Goal: Navigation & Orientation: Find specific page/section

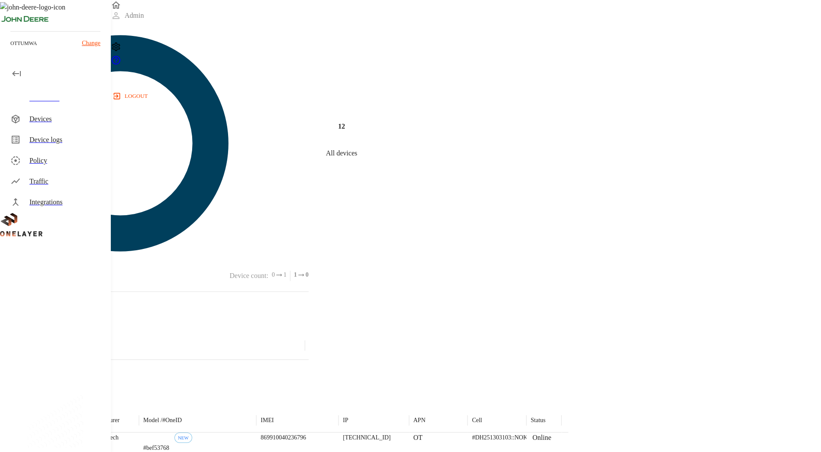
scroll to position [96, 0]
click at [81, 184] on div "Traffic" at bounding box center [66, 181] width 74 height 10
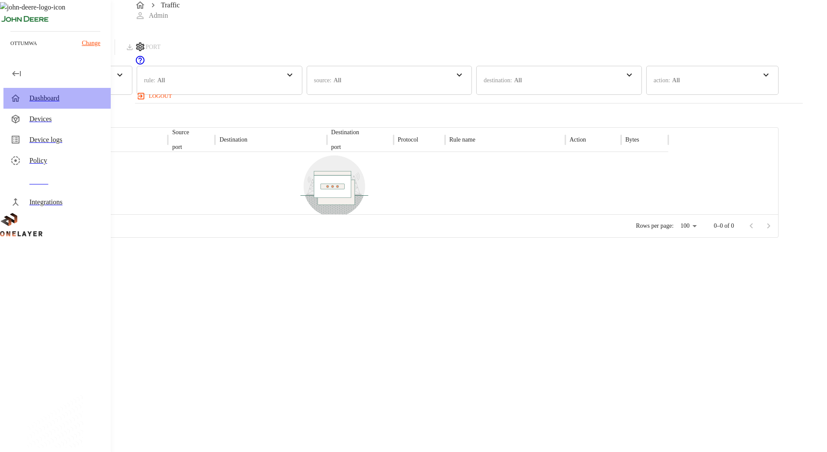
click at [62, 98] on div "Dashboard" at bounding box center [66, 98] width 74 height 10
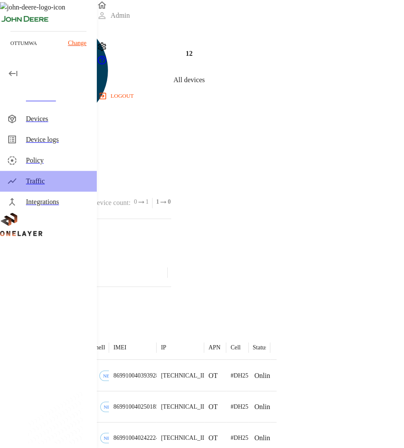
click at [70, 182] on div "Traffic" at bounding box center [58, 181] width 64 height 10
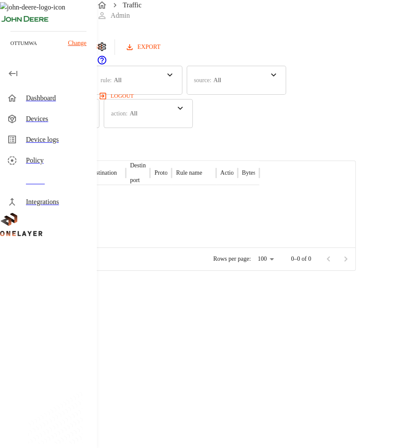
scroll to position [26, 0]
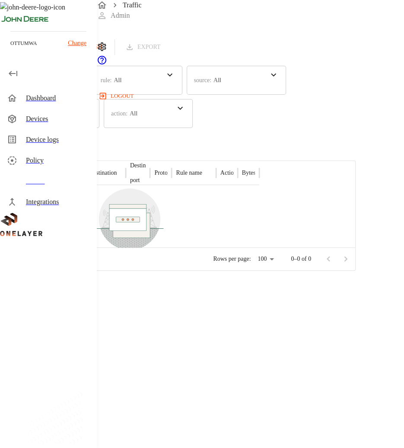
click at [59, 116] on div "Devices" at bounding box center [58, 119] width 64 height 10
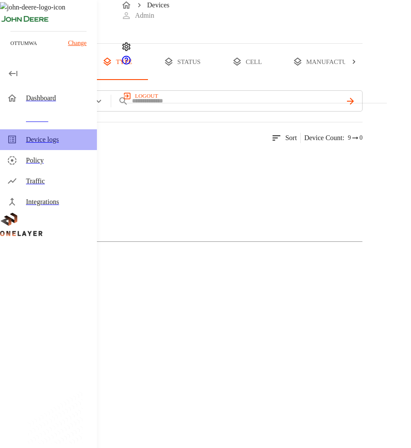
click at [76, 140] on div "Device logs" at bounding box center [58, 140] width 64 height 10
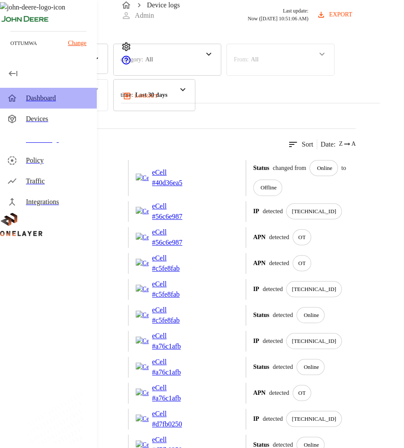
click at [40, 95] on div "Dashboard" at bounding box center [58, 98] width 64 height 10
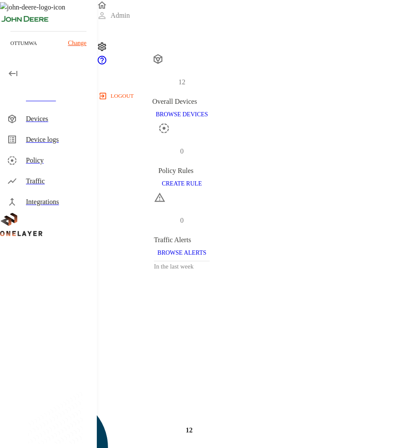
click at [53, 116] on div "Devices" at bounding box center [58, 119] width 64 height 10
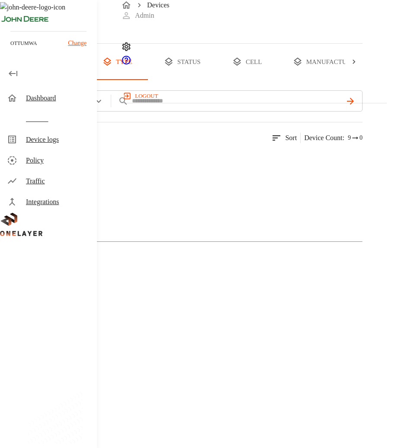
click at [41, 184] on div "Traffic" at bounding box center [58, 181] width 64 height 10
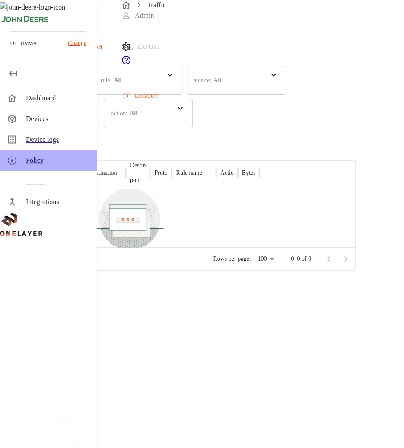
click at [66, 166] on div "Policy" at bounding box center [48, 160] width 97 height 21
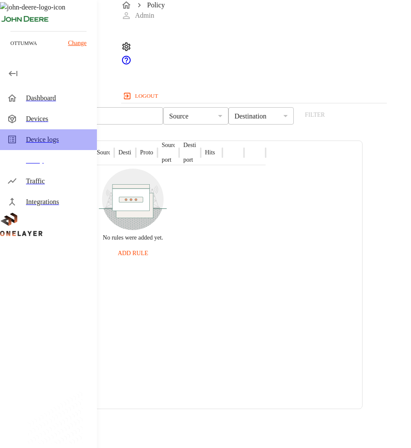
click at [77, 143] on div "Device logs" at bounding box center [58, 140] width 64 height 10
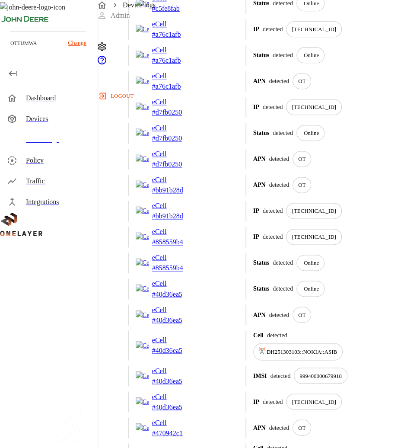
scroll to position [312, 0]
drag, startPoint x: 300, startPoint y: 90, endPoint x: 304, endPoint y: 373, distance: 283.8
click at [239, 143] on div "eCell # d7fb0250" at bounding box center [187, 132] width 103 height 21
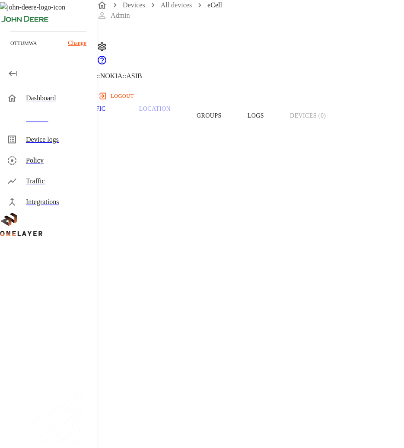
click at [235, 139] on button "Groups" at bounding box center [209, 115] width 51 height 55
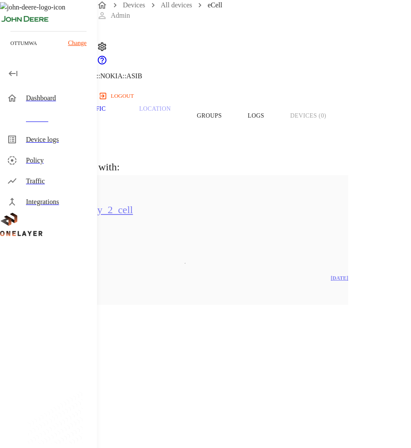
click at [39, 119] on div "Devices" at bounding box center [58, 119] width 64 height 10
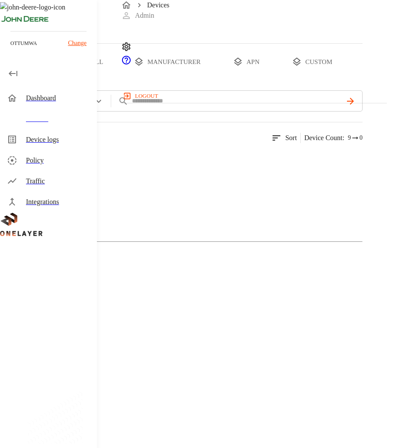
scroll to position [0, 250]
click at [334, 80] on button "custom" at bounding box center [312, 62] width 67 height 36
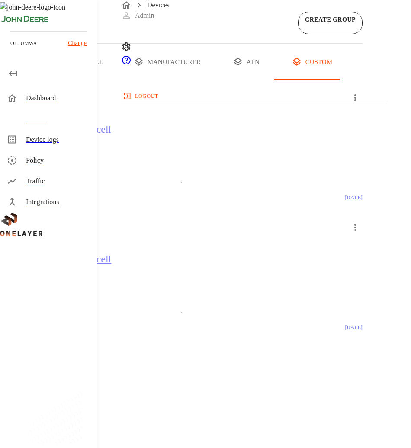
click at [51, 94] on div "Dashboard" at bounding box center [58, 98] width 64 height 10
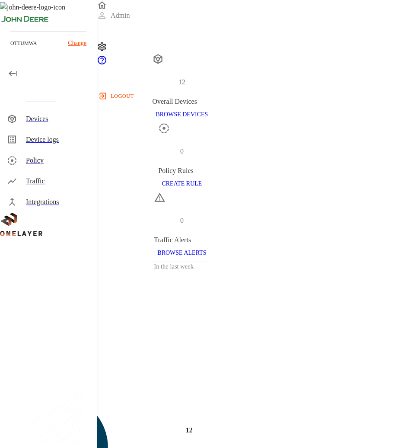
click at [21, 54] on div "ottumwa Change" at bounding box center [48, 46] width 97 height 31
click at [69, 110] on div "Devices" at bounding box center [48, 119] width 97 height 21
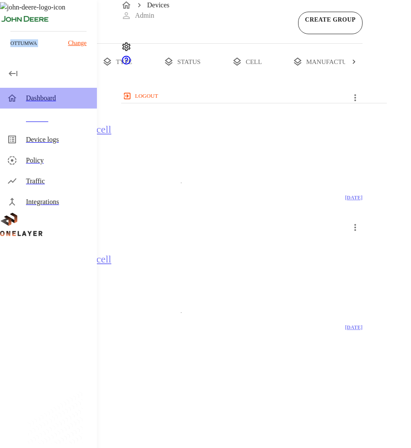
click at [55, 106] on div "Dashboard" at bounding box center [48, 98] width 97 height 21
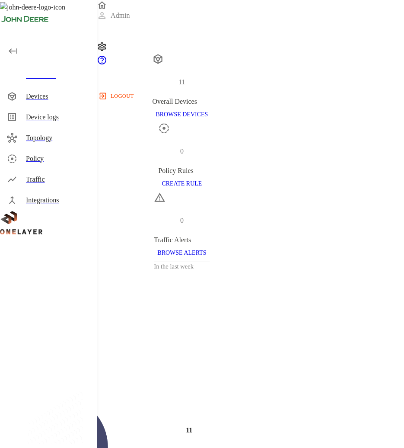
click at [50, 175] on div "Traffic" at bounding box center [58, 179] width 64 height 10
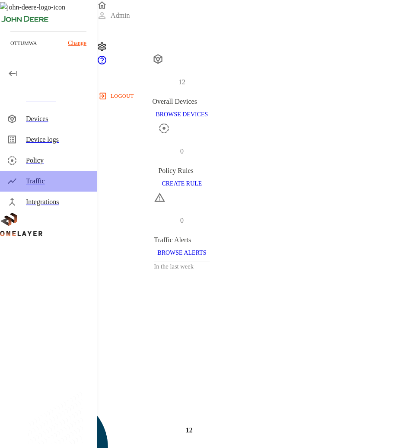
click at [61, 180] on div "Traffic" at bounding box center [58, 181] width 64 height 10
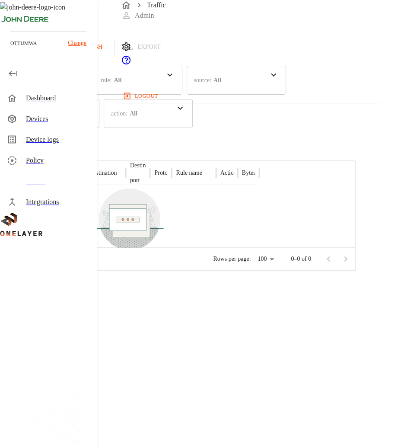
click at [68, 121] on div "Devices" at bounding box center [58, 119] width 64 height 10
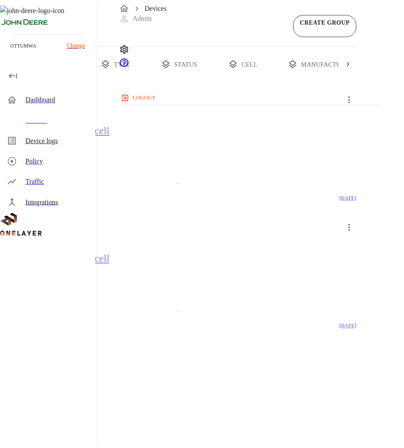
scroll to position [0, 215]
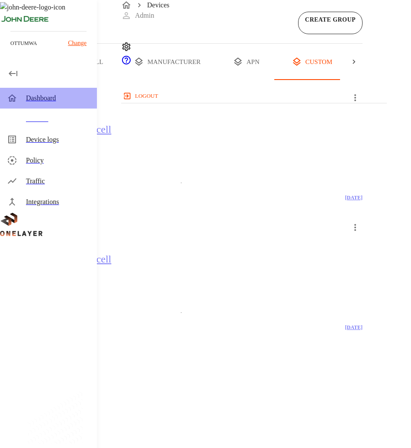
click at [24, 103] on div "Dashboard" at bounding box center [48, 98] width 97 height 21
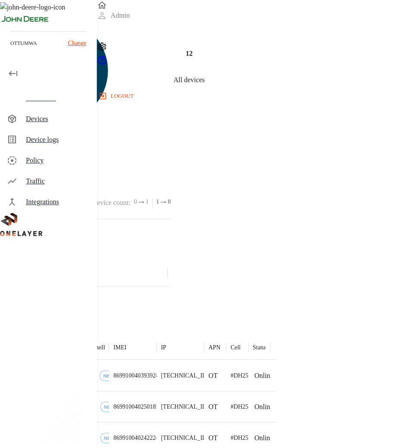
scroll to position [98, 0]
